Goal: Transaction & Acquisition: Purchase product/service

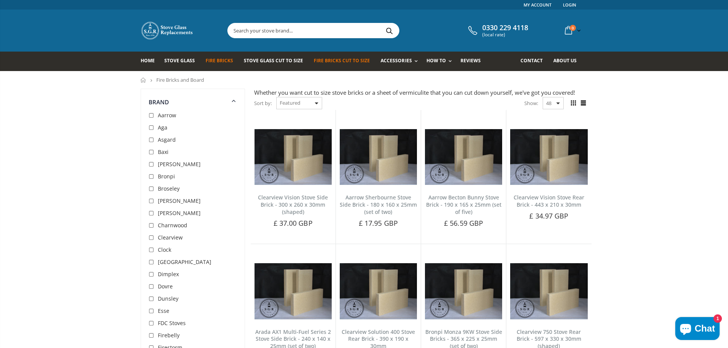
click at [345, 61] on span "Fire Bricks Cut To Size" at bounding box center [342, 60] width 56 height 6
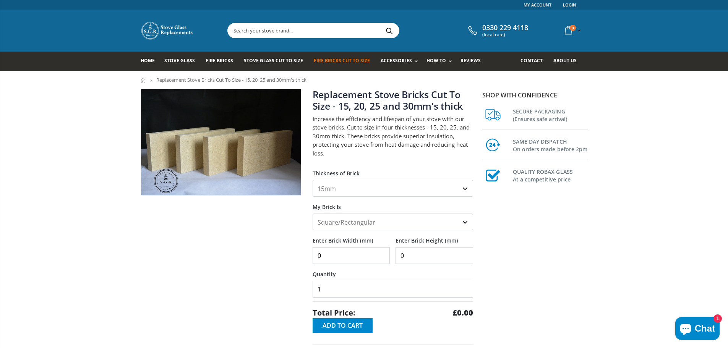
click at [439, 187] on select "15mm 20mm 25mm 30mm" at bounding box center [393, 188] width 161 height 17
select select "20mm"
click at [313, 180] on select "15mm 20mm 25mm 30mm" at bounding box center [393, 188] width 161 height 17
click at [318, 256] on input "0" at bounding box center [352, 255] width 78 height 17
type input "500"
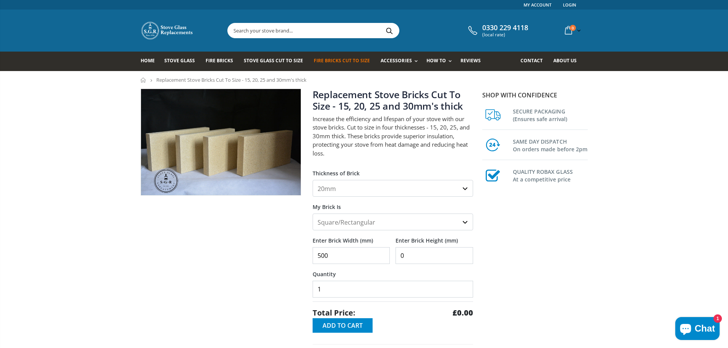
click at [397, 255] on input "0" at bounding box center [435, 255] width 78 height 17
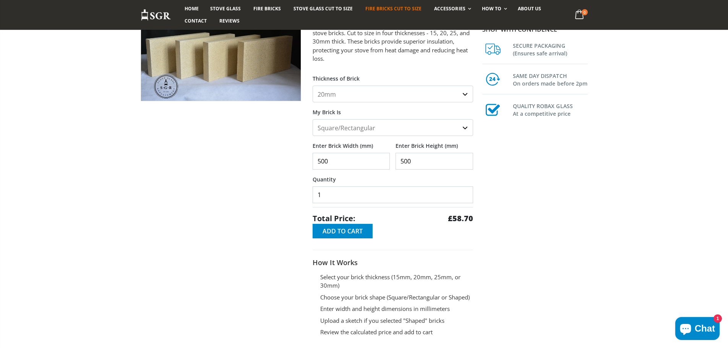
scroll to position [115, 0]
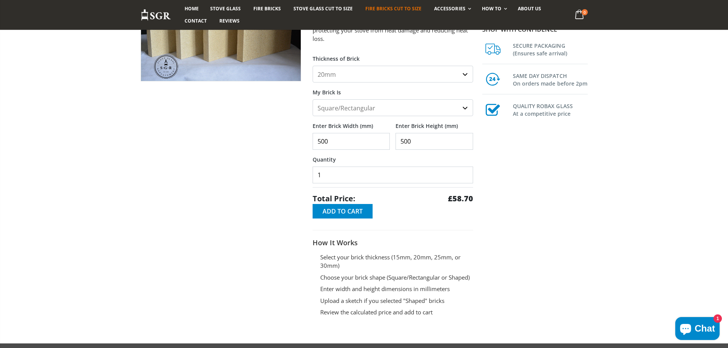
type input "500"
click at [320, 140] on input "500" at bounding box center [352, 141] width 78 height 17
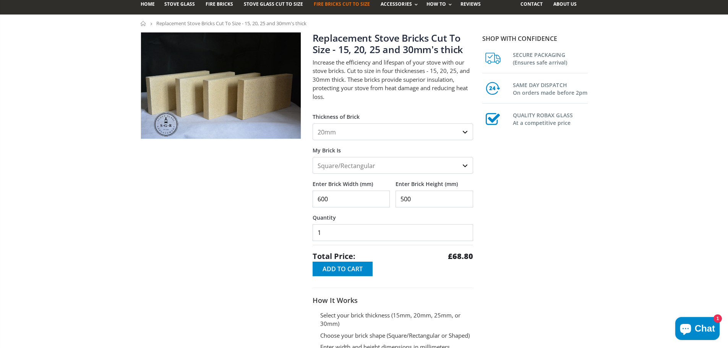
scroll to position [76, 0]
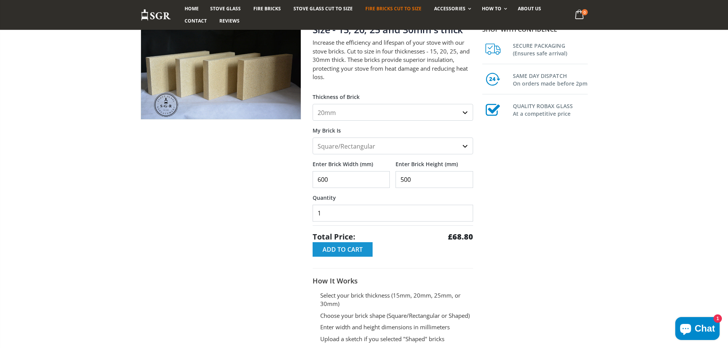
type input "600"
click at [344, 250] on span "Add to Cart" at bounding box center [343, 249] width 40 height 8
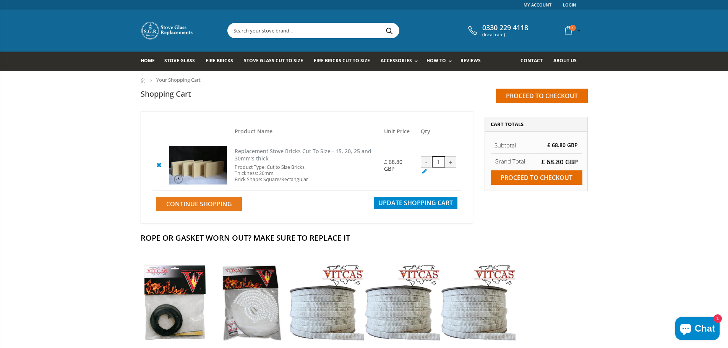
click at [202, 206] on span "Continue Shopping" at bounding box center [199, 204] width 66 height 8
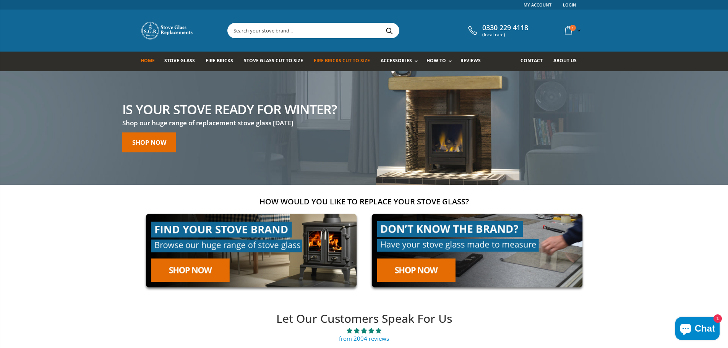
click at [352, 60] on span "Fire Bricks Cut To Size" at bounding box center [342, 60] width 56 height 6
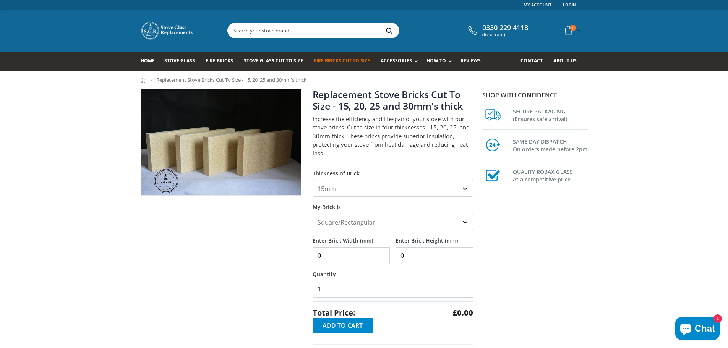
click at [444, 191] on select "15mm 20mm 25mm 30mm" at bounding box center [393, 188] width 161 height 17
select select "30mm"
click at [313, 180] on select "15mm 20mm 25mm 30mm" at bounding box center [393, 188] width 161 height 17
click at [317, 256] on input "0" at bounding box center [352, 255] width 78 height 17
type input "600"
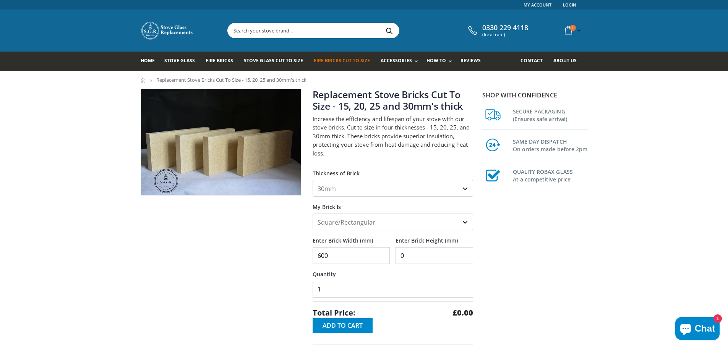
click at [399, 255] on input "0" at bounding box center [435, 255] width 78 height 17
type input "500"
click at [353, 325] on span "Add to Cart" at bounding box center [343, 325] width 40 height 8
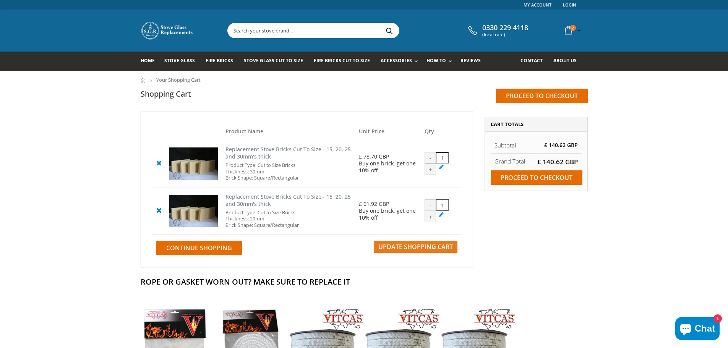
click at [411, 246] on span "Update Shopping Cart" at bounding box center [415, 247] width 75 height 8
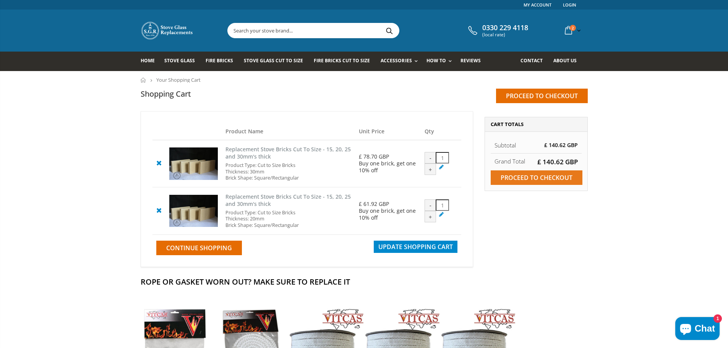
click at [548, 176] on input "Proceed to checkout" at bounding box center [537, 177] width 92 height 15
